Goal: Information Seeking & Learning: Understand process/instructions

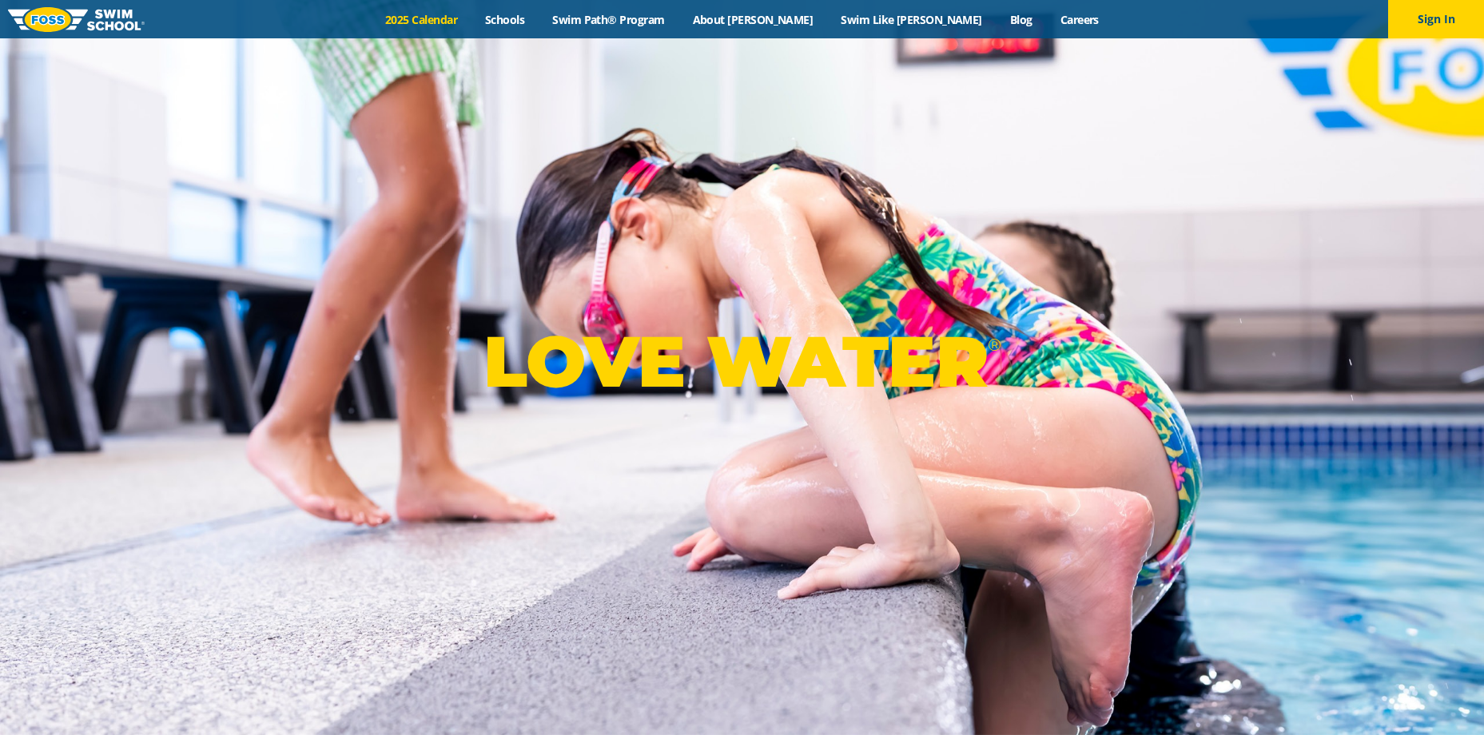
click at [472, 18] on link "2025 Calendar" at bounding box center [422, 19] width 100 height 15
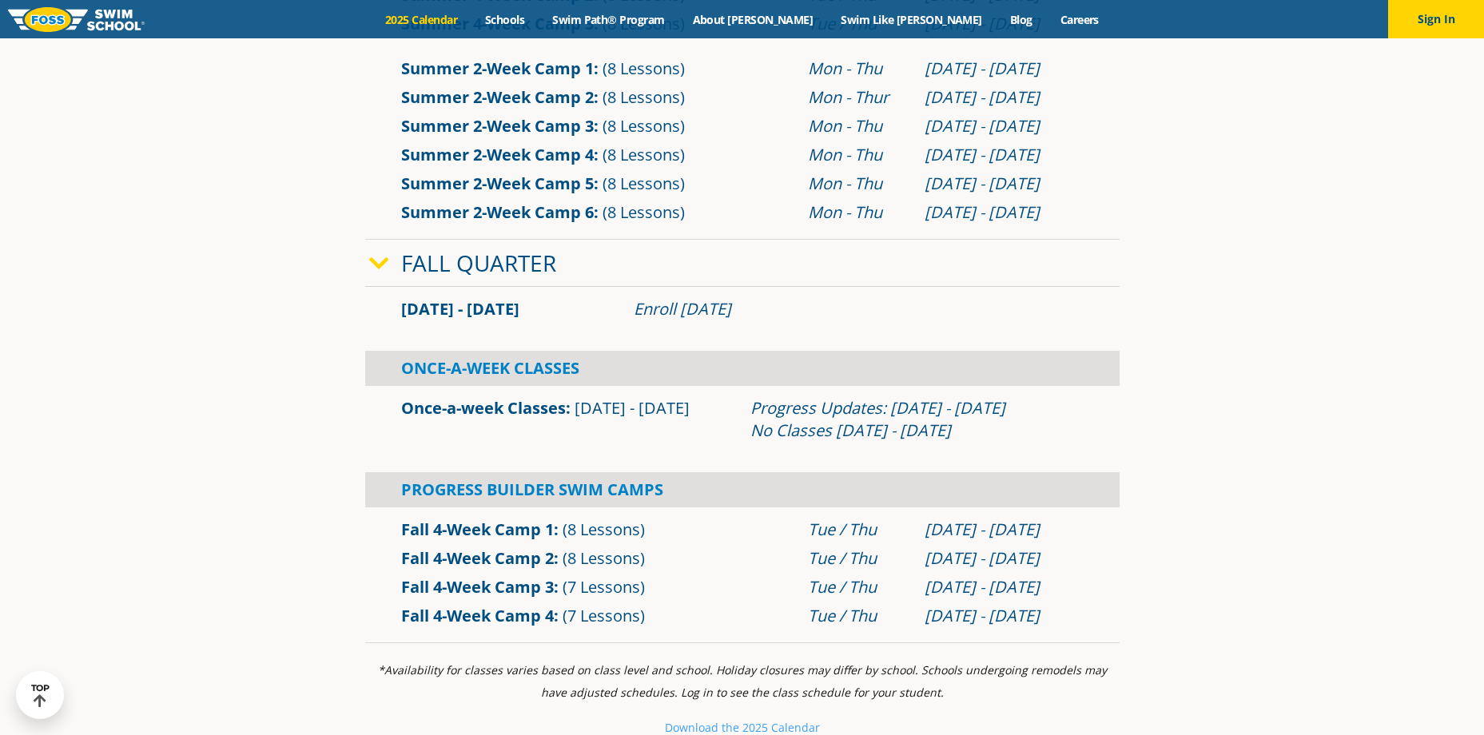
scroll to position [959, 0]
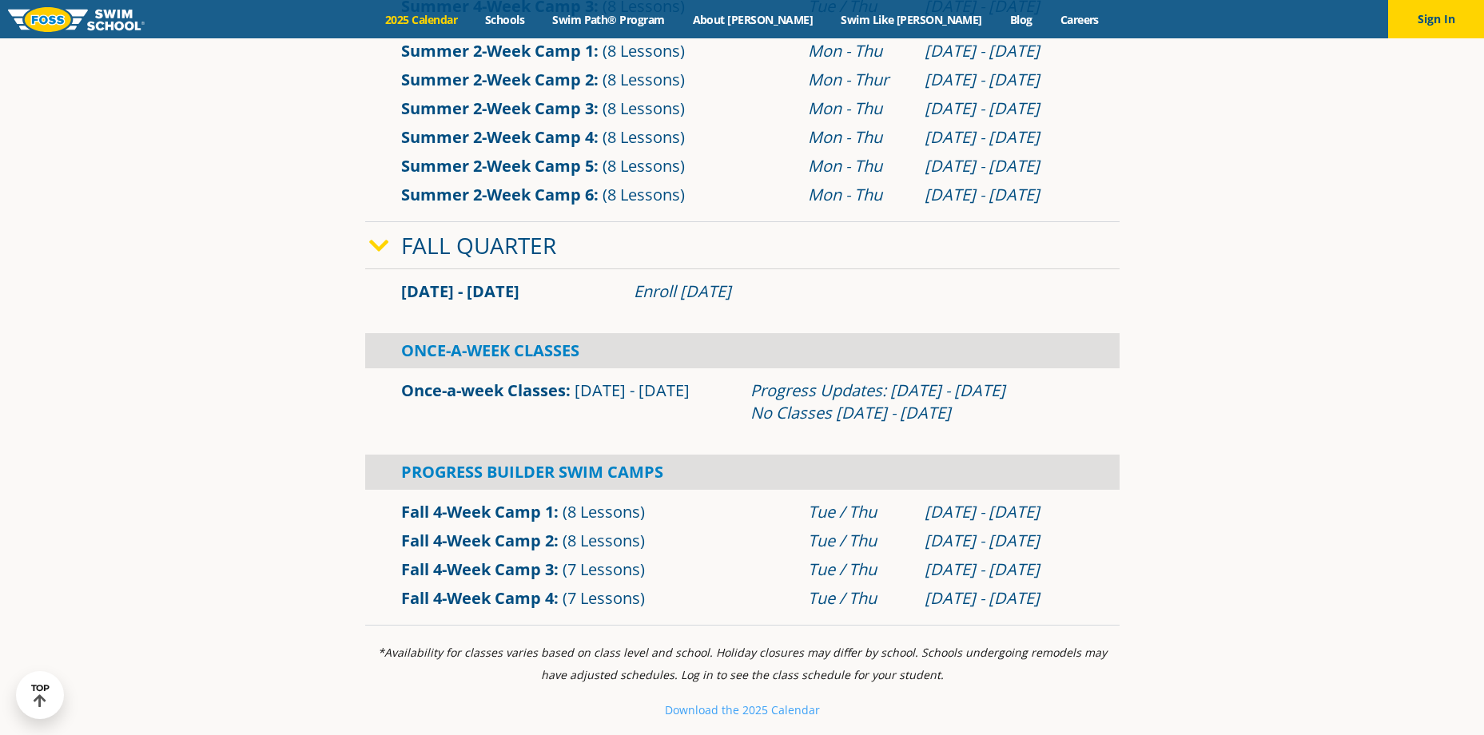
click at [493, 390] on link "Once-a-week Classes" at bounding box center [483, 391] width 165 height 22
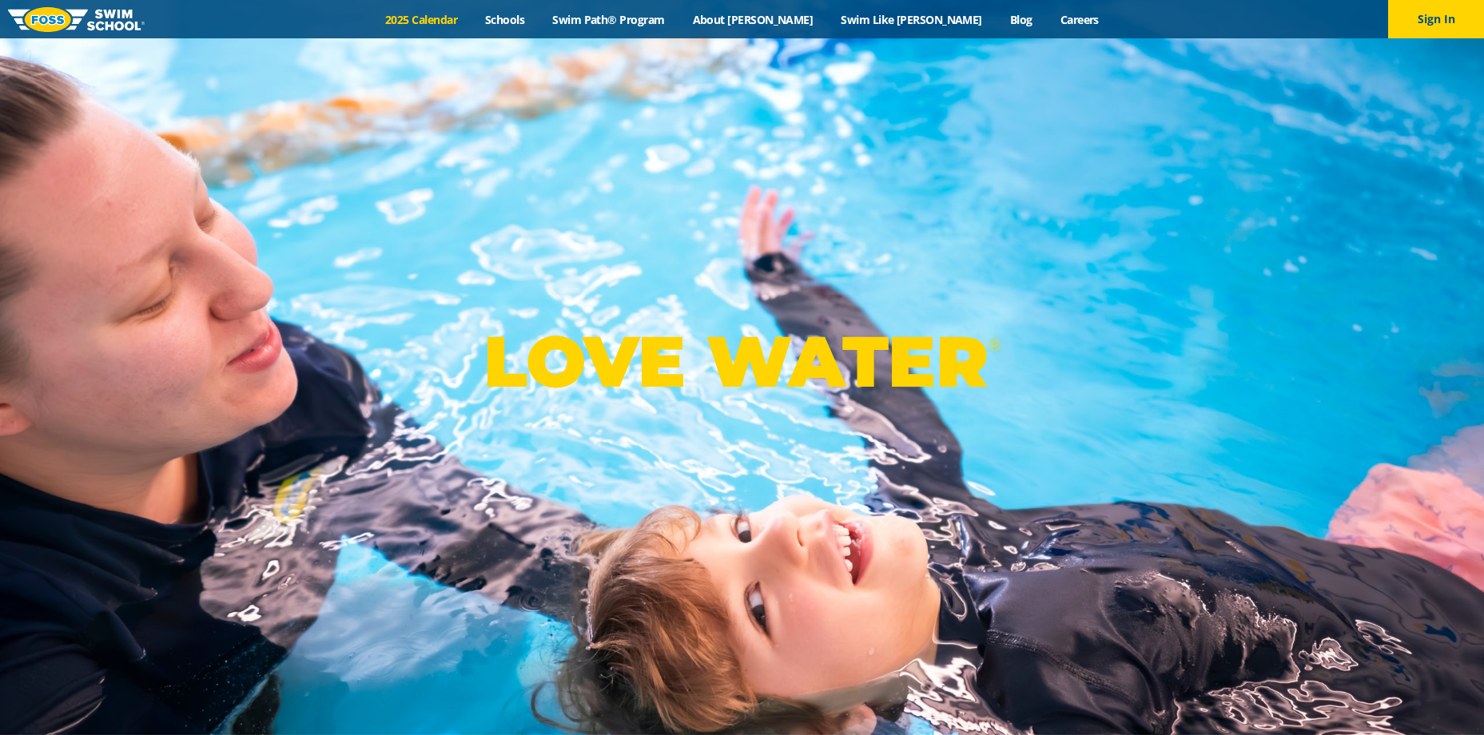
click at [450, 14] on link "2025 Calendar" at bounding box center [422, 19] width 100 height 15
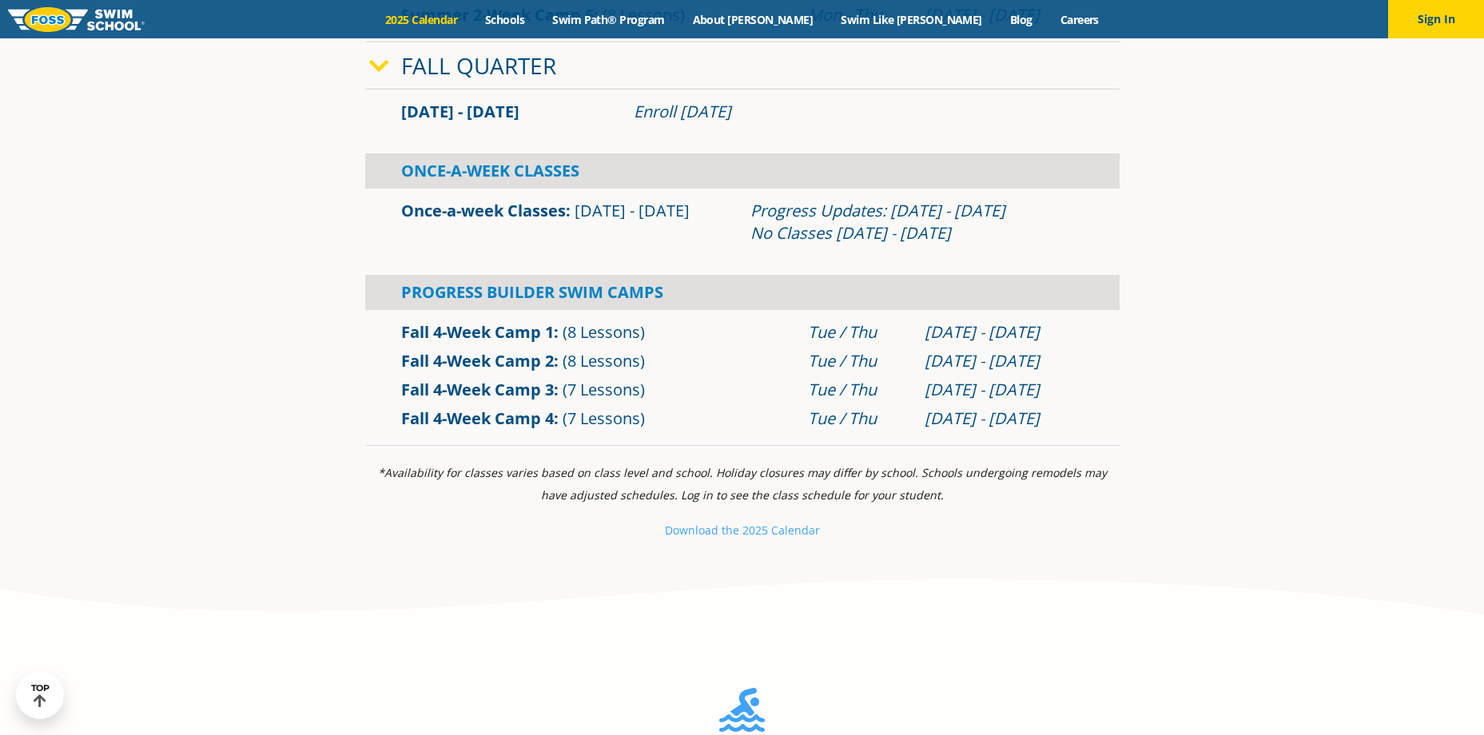
scroll to position [1199, 0]
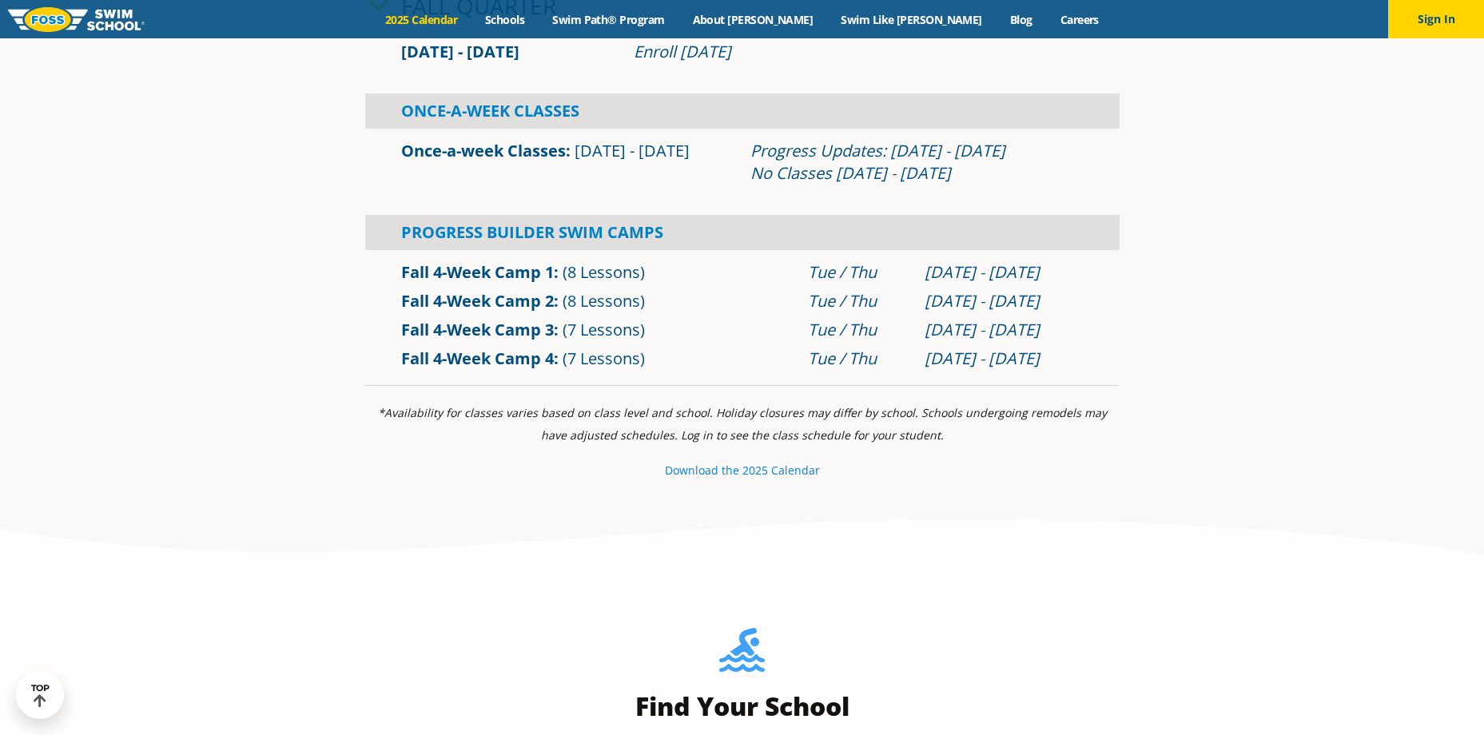
click at [764, 471] on small "e 2025 Calendar" at bounding box center [776, 470] width 87 height 15
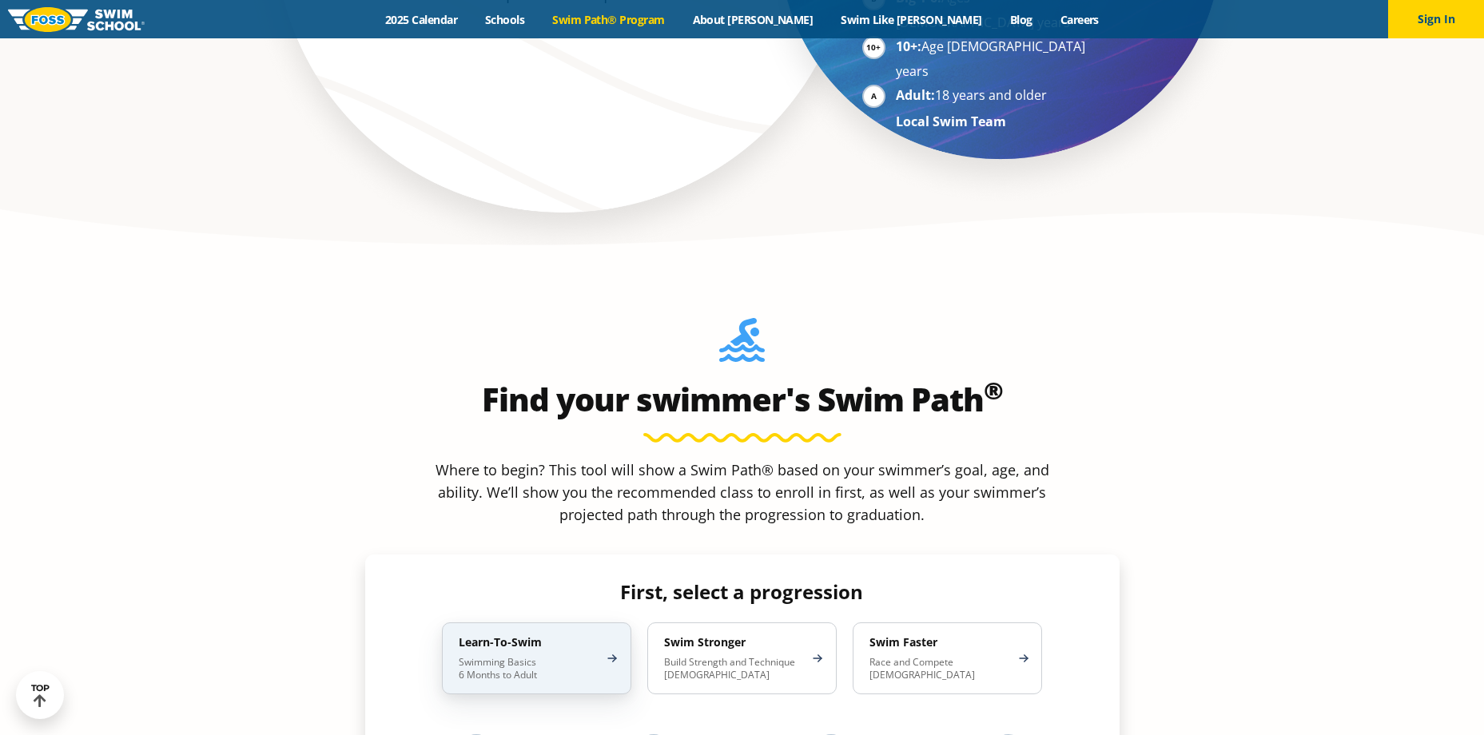
scroll to position [1359, 0]
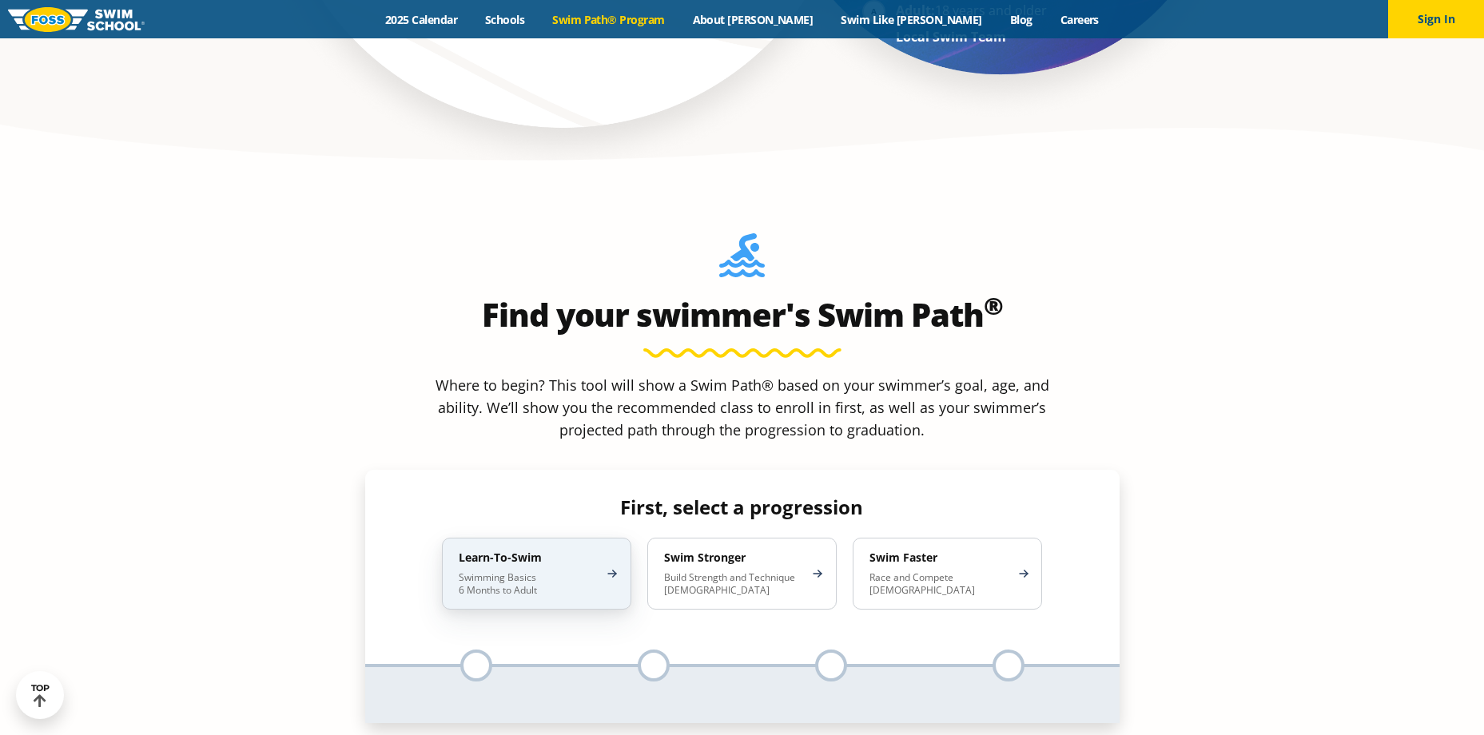
click at [534, 572] on p "Swimming Basics 6 Months to Adult" at bounding box center [529, 585] width 140 height 26
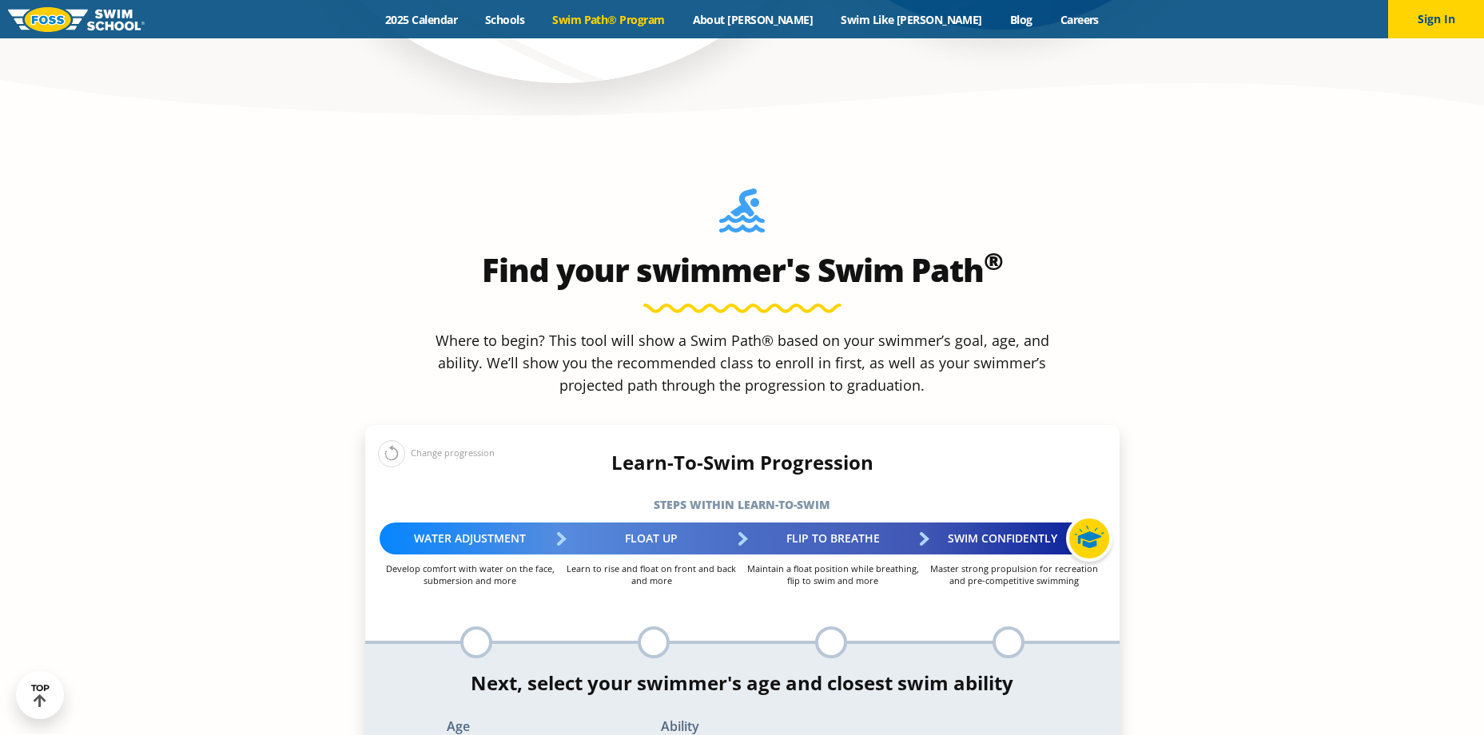
scroll to position [1439, 0]
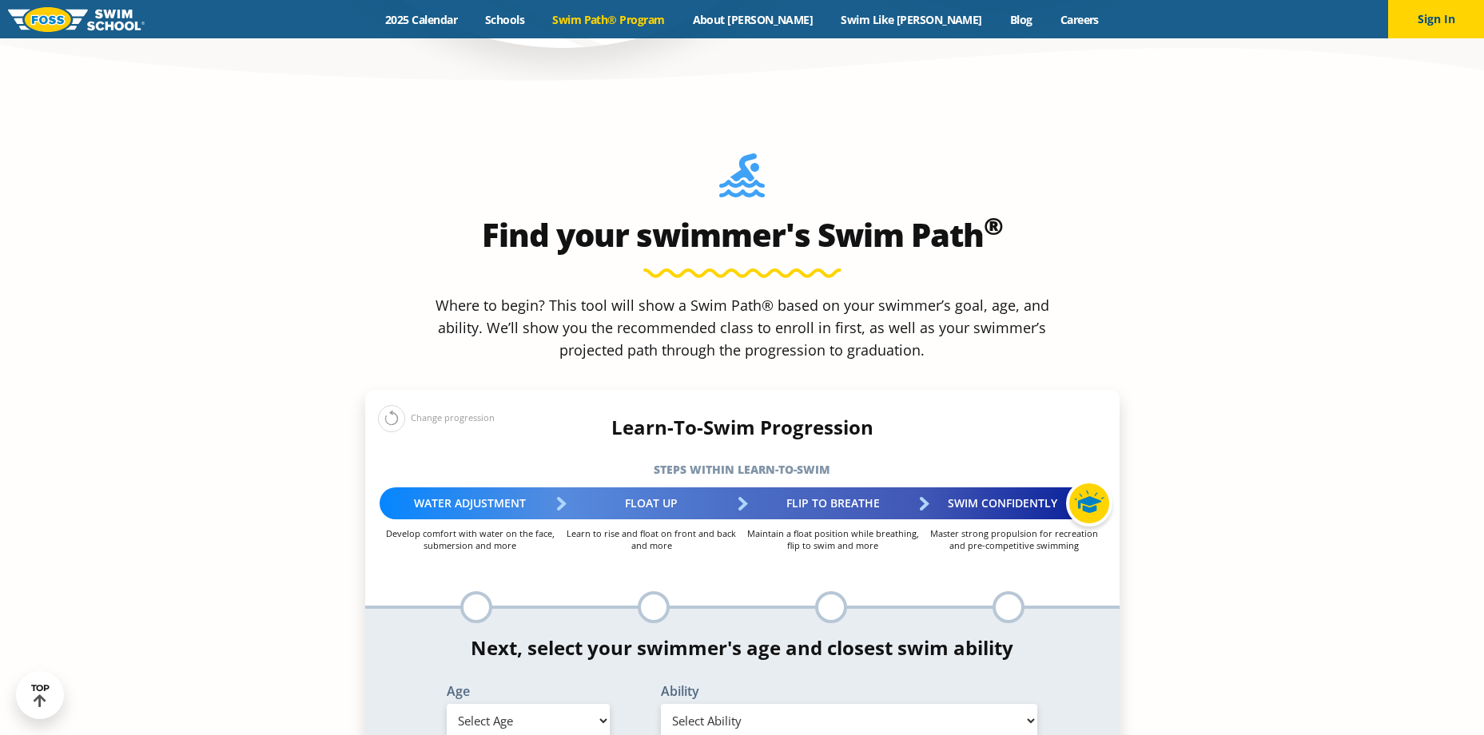
click at [595, 704] on select "Select Age [DEMOGRAPHIC_DATA] months - 1 year 1 year 2 years 3 years 4 years 5 …" at bounding box center [528, 721] width 163 height 34
select select "2-years"
click at [447, 704] on select "Select Age [DEMOGRAPHIC_DATA] months - 1 year 1 year 2 years 3 years 4 years 5 …" at bounding box center [528, 721] width 163 height 34
click at [763, 704] on select "Select Ability First in-water experience Comfortable with water poured over the…" at bounding box center [849, 721] width 377 height 34
select select "2-years-comfortable-with-water-poured-over-their-head-but-not-eyes-and-ears"
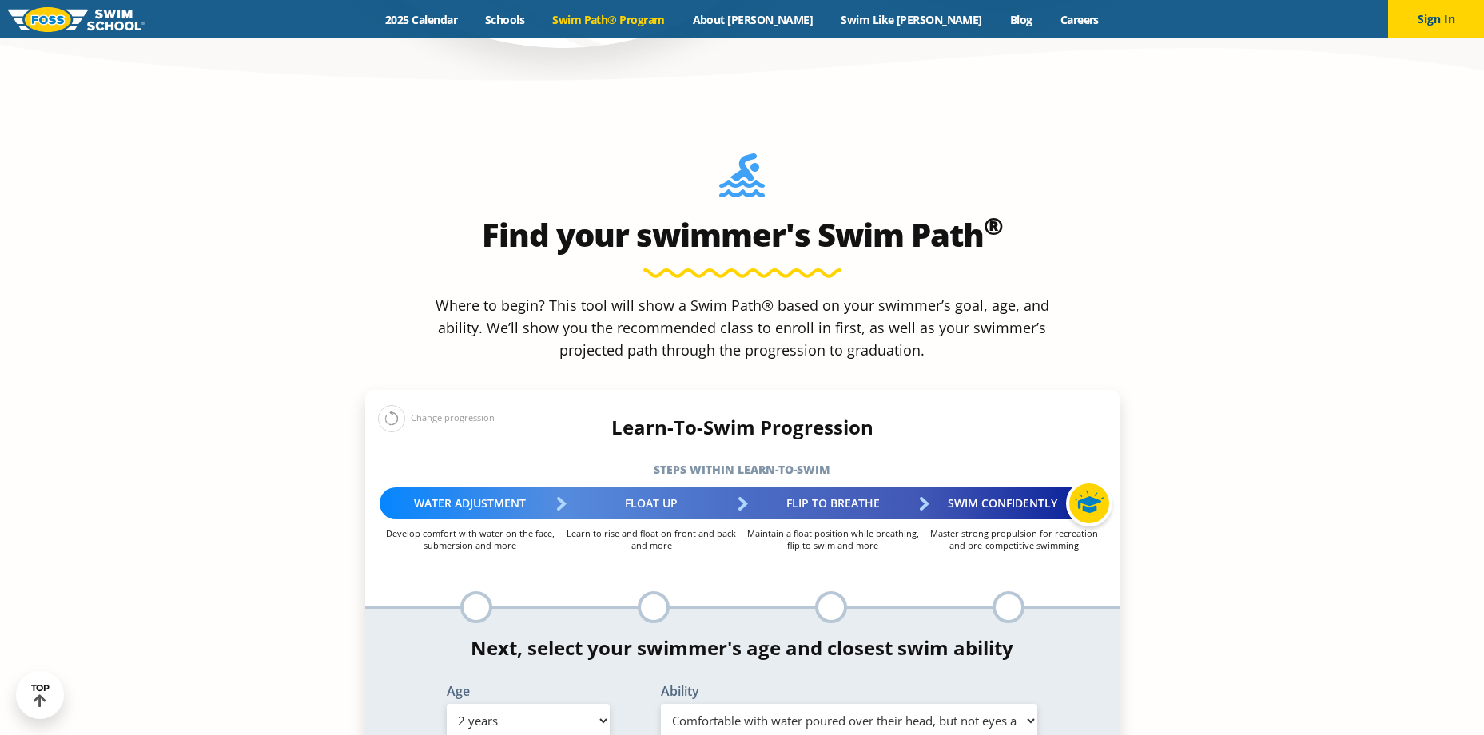
click at [661, 704] on select "Select Ability First in-water experience Comfortable with water poured over the…" at bounding box center [849, 721] width 377 height 34
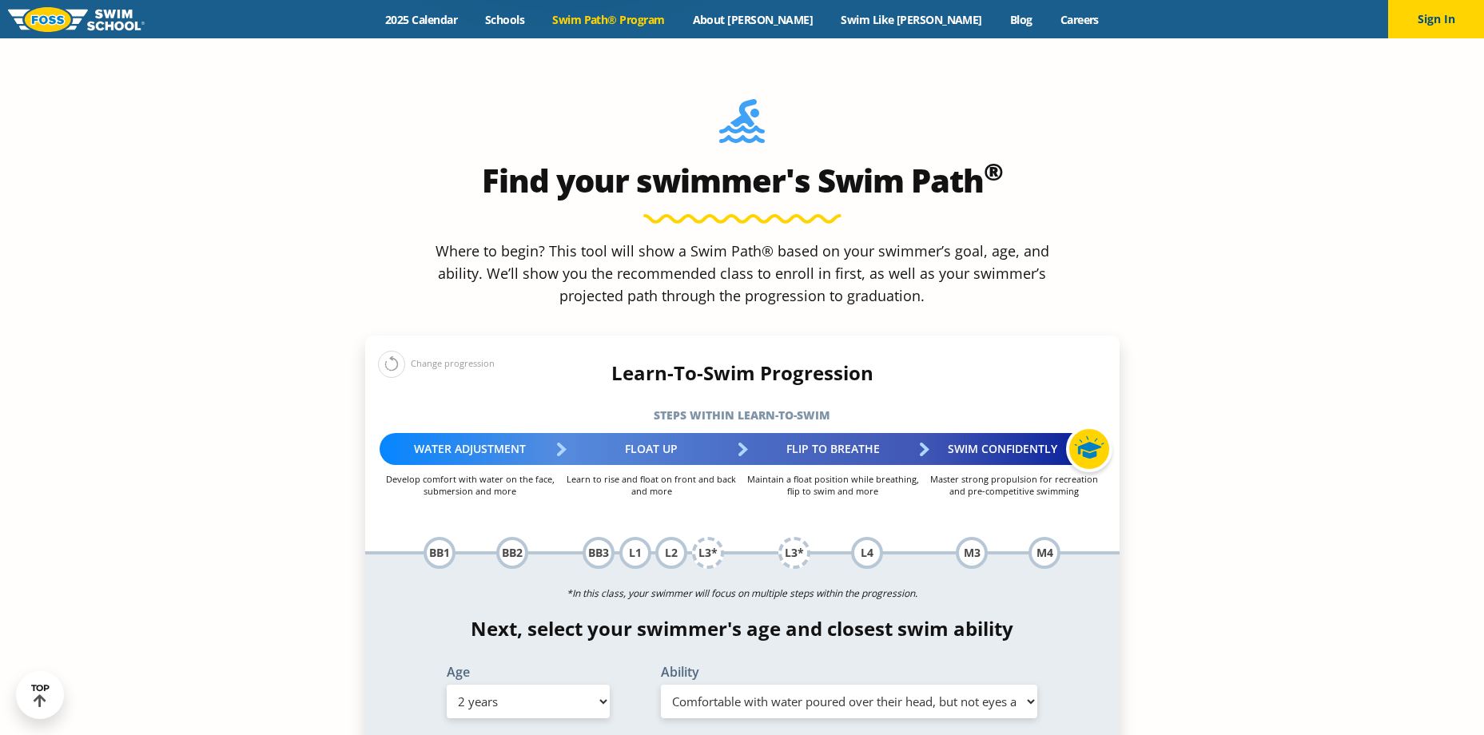
scroll to position [1599, 0]
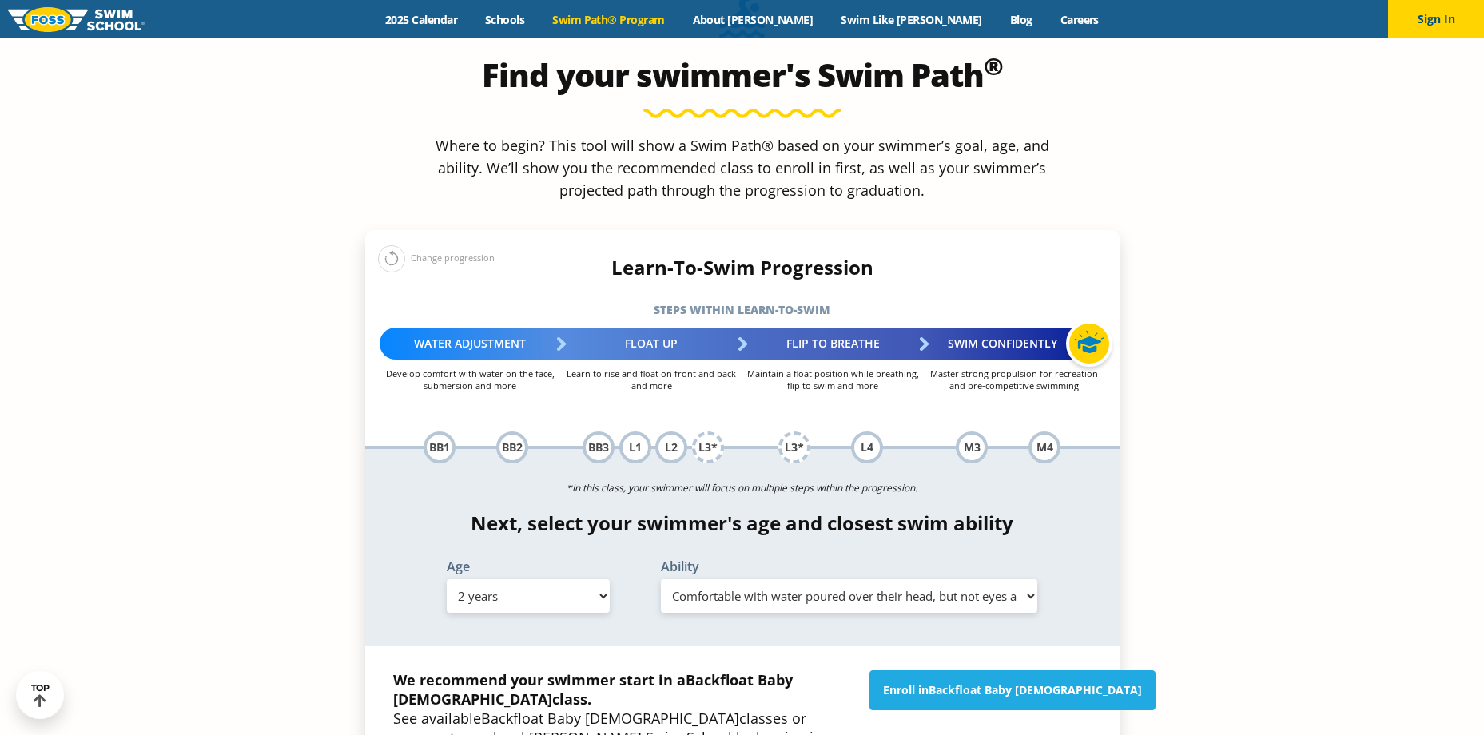
click at [808, 580] on select "Select Ability First in-water experience Comfortable with water poured over the…" at bounding box center [849, 597] width 377 height 34
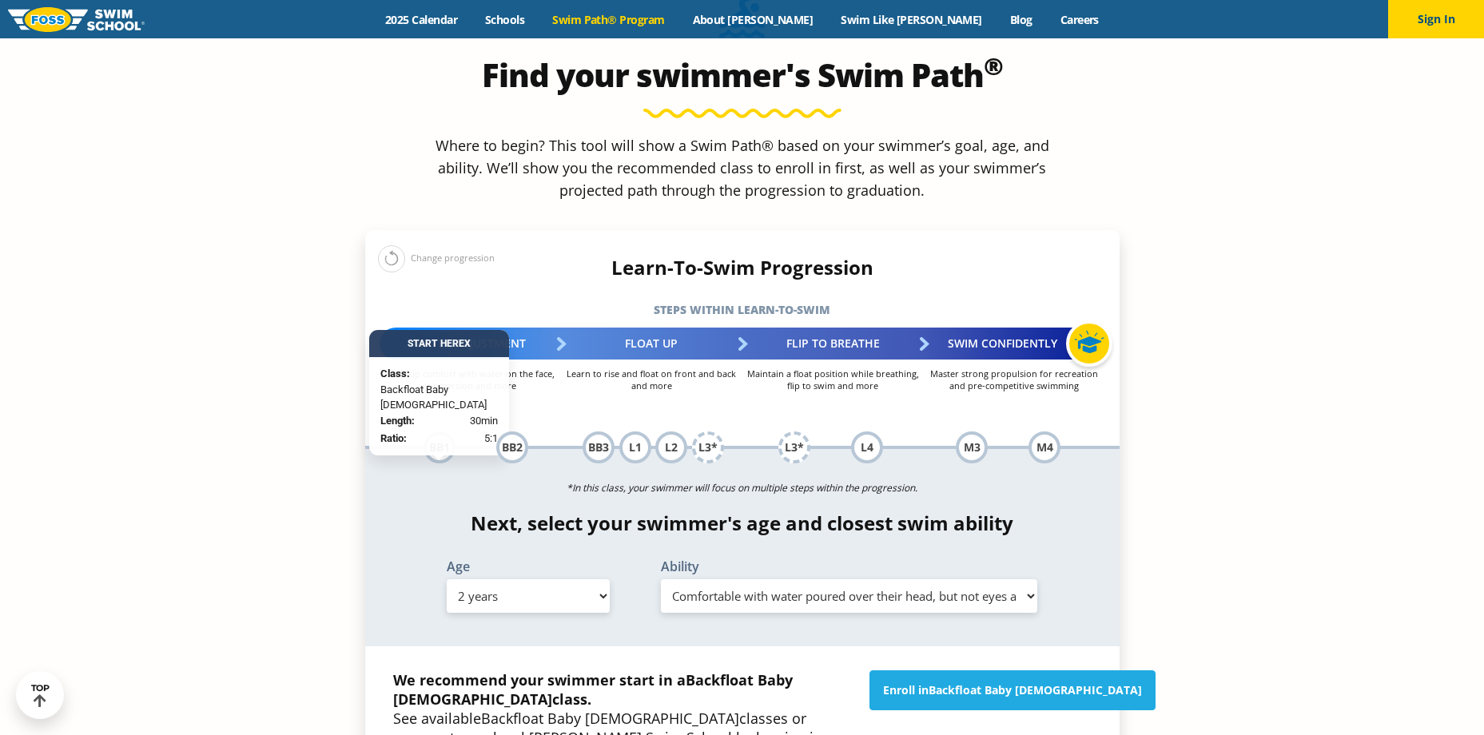
click at [440, 432] on div "BB1" at bounding box center [440, 448] width 32 height 32
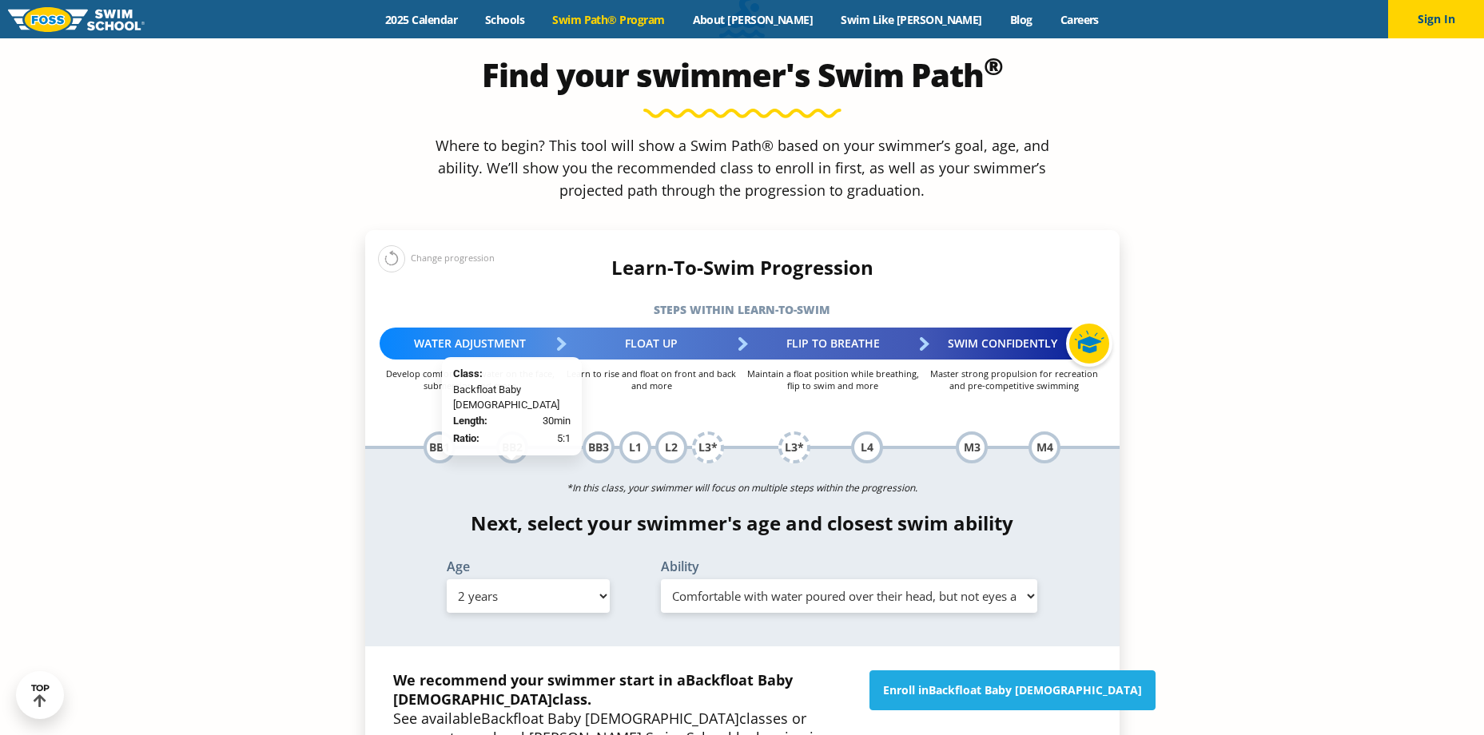
click at [506, 432] on div "BB2" at bounding box center [512, 448] width 32 height 32
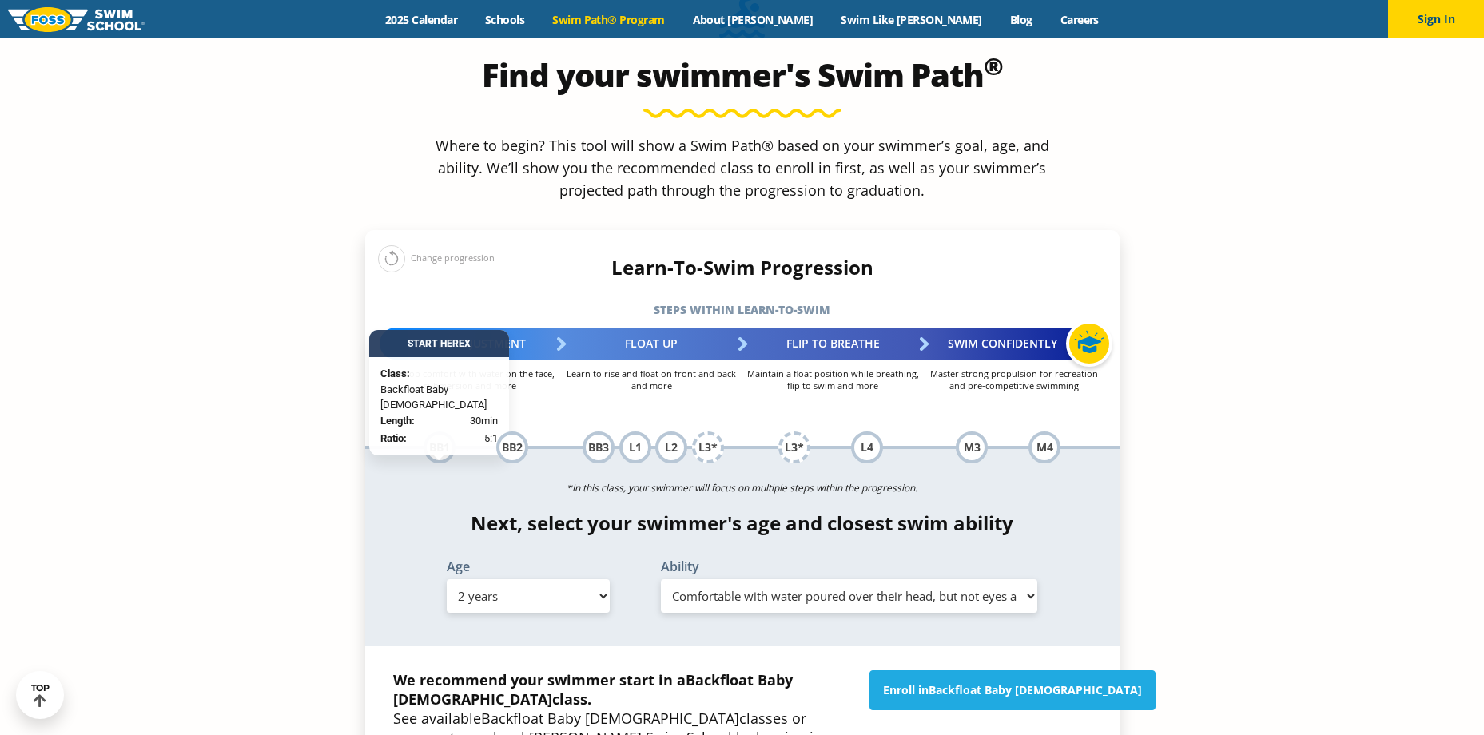
click at [448, 432] on div "BB1" at bounding box center [440, 448] width 32 height 32
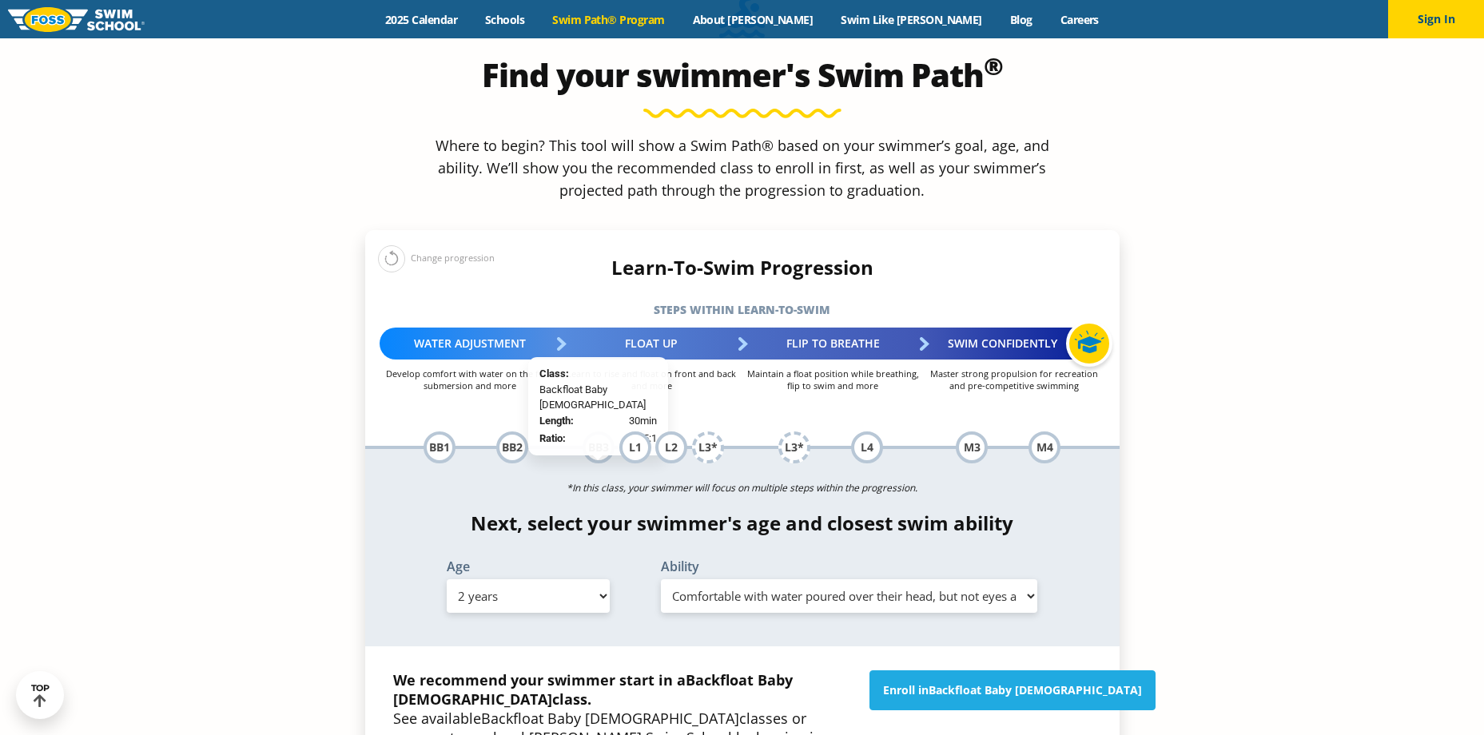
click at [594, 432] on div "BB3" at bounding box center [599, 448] width 32 height 32
click at [631, 432] on div "L1" at bounding box center [635, 448] width 32 height 32
click at [669, 432] on div "L2" at bounding box center [671, 448] width 32 height 32
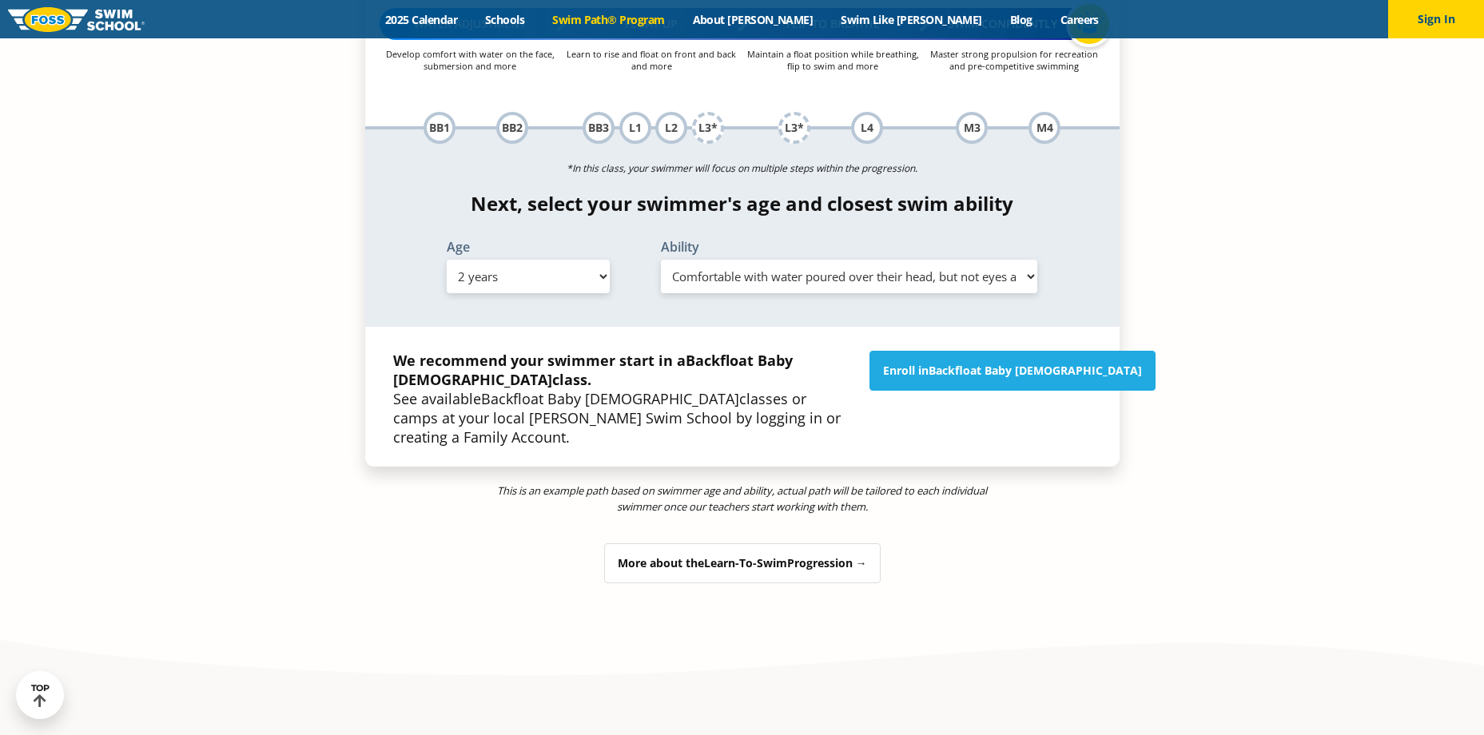
scroll to position [1679, 0]
